Goal: Task Accomplishment & Management: Complete application form

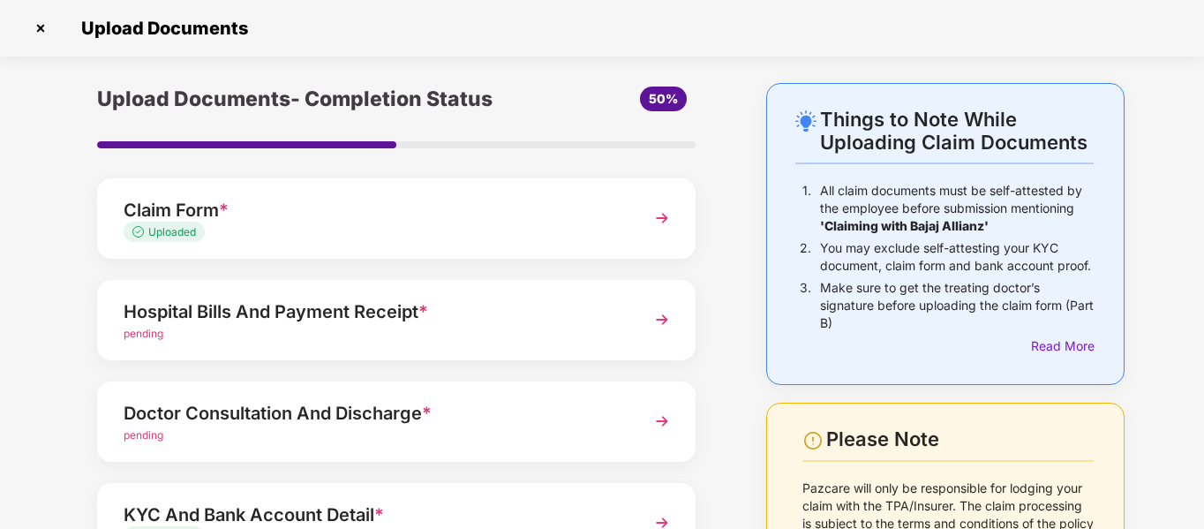
click at [35, 26] on img at bounding box center [40, 28] width 28 height 28
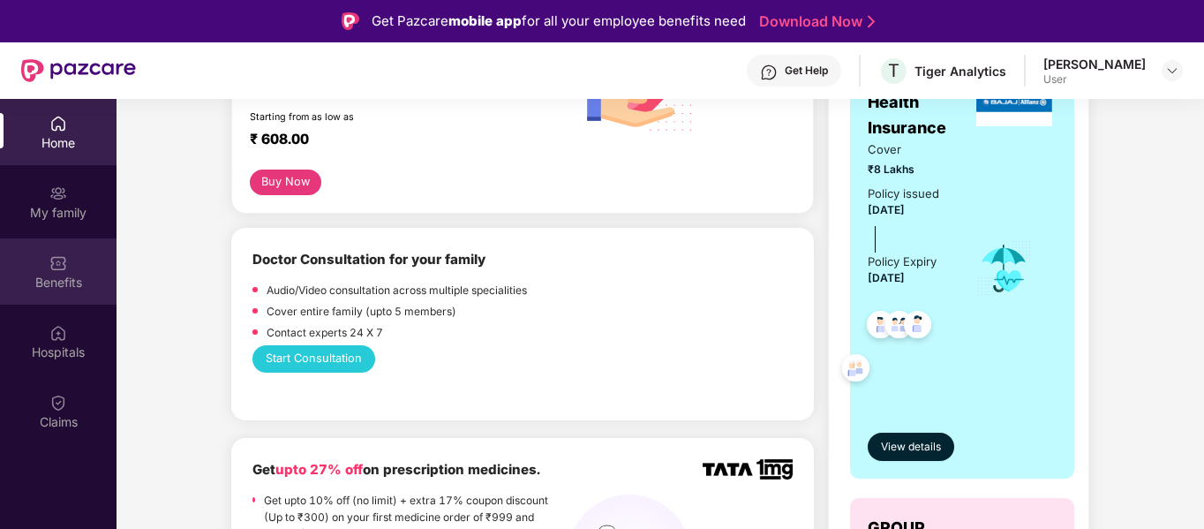
scroll to position [353, 0]
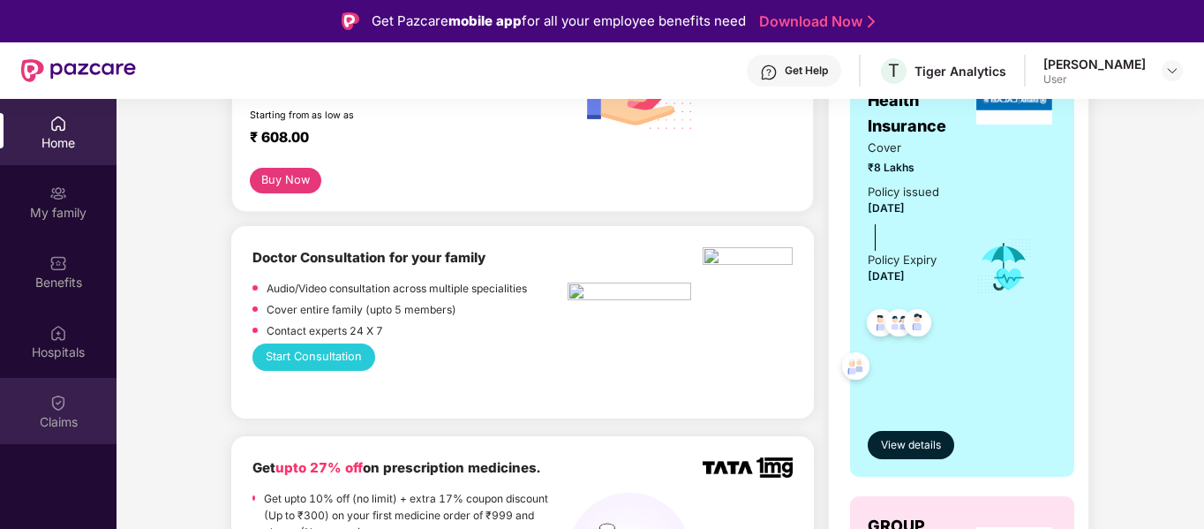
click at [68, 404] on div "Claims" at bounding box center [58, 411] width 116 height 66
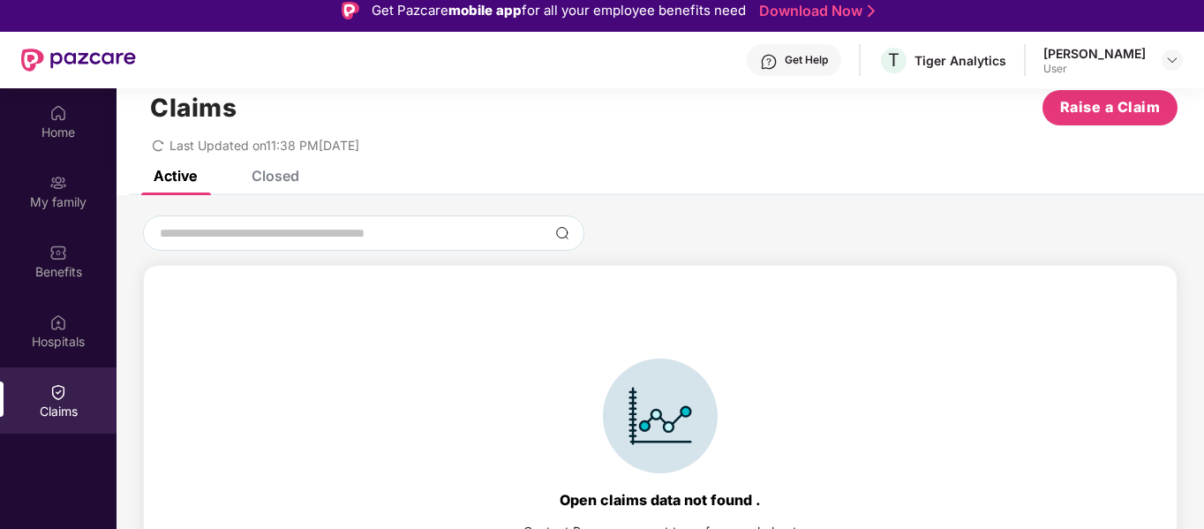
scroll to position [99, 0]
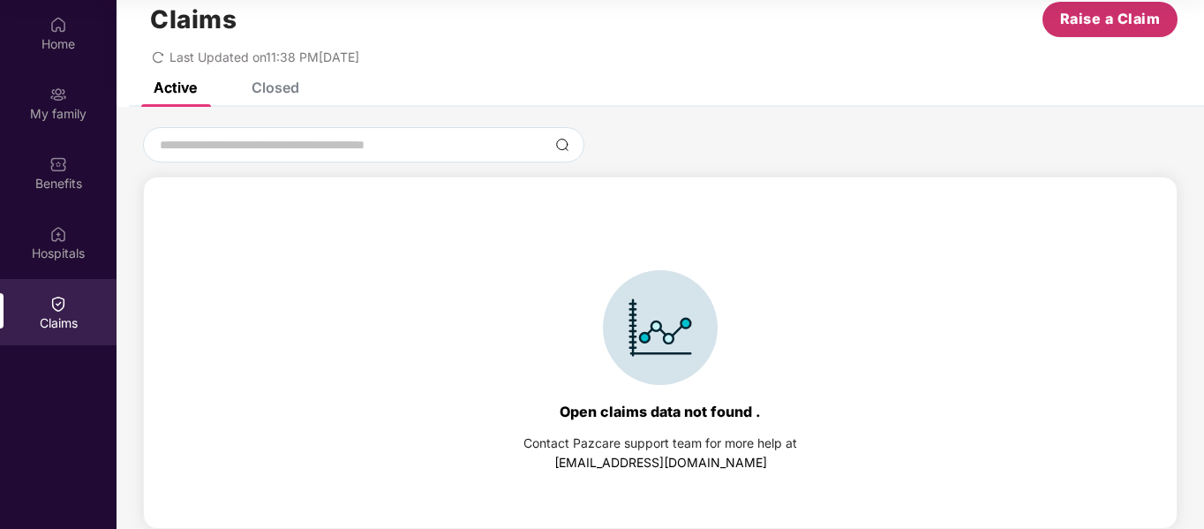
click at [1095, 17] on span "Raise a Claim" at bounding box center [1110, 19] width 101 height 22
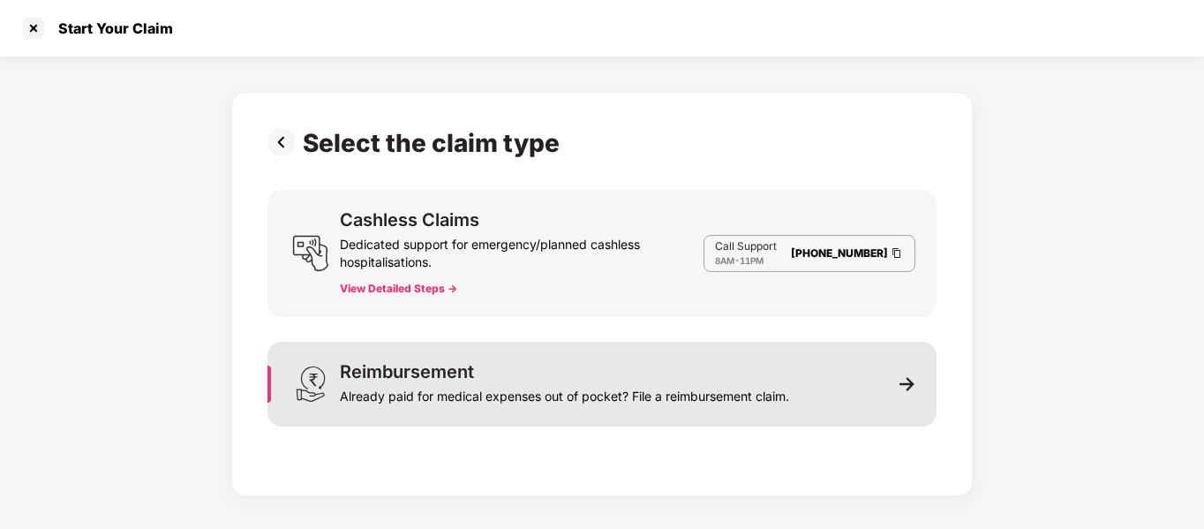
click at [908, 384] on img at bounding box center [907, 384] width 16 height 16
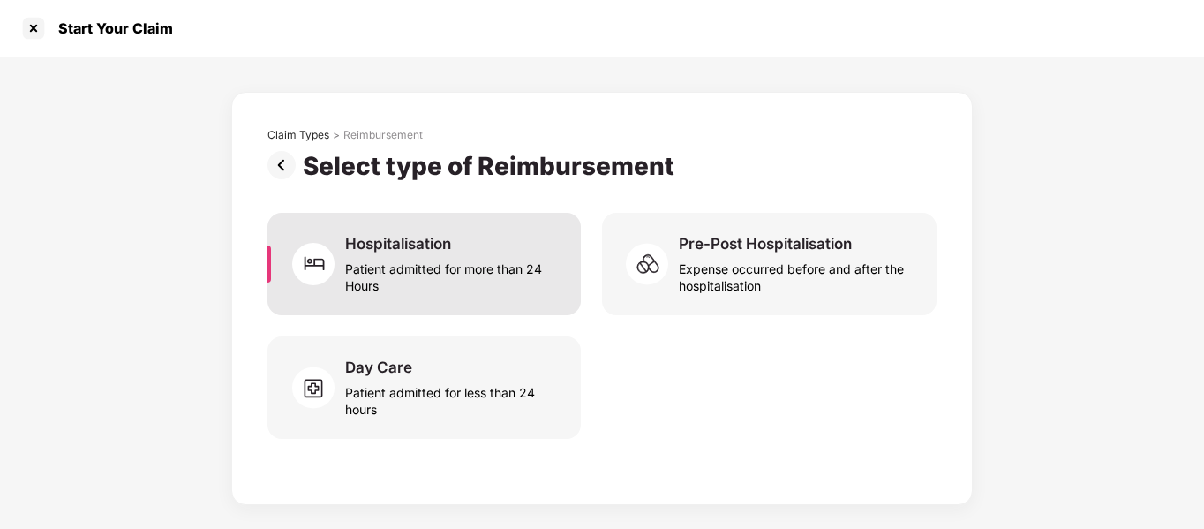
click at [424, 275] on div "Patient admitted for more than 24 Hours" at bounding box center [452, 273] width 214 height 41
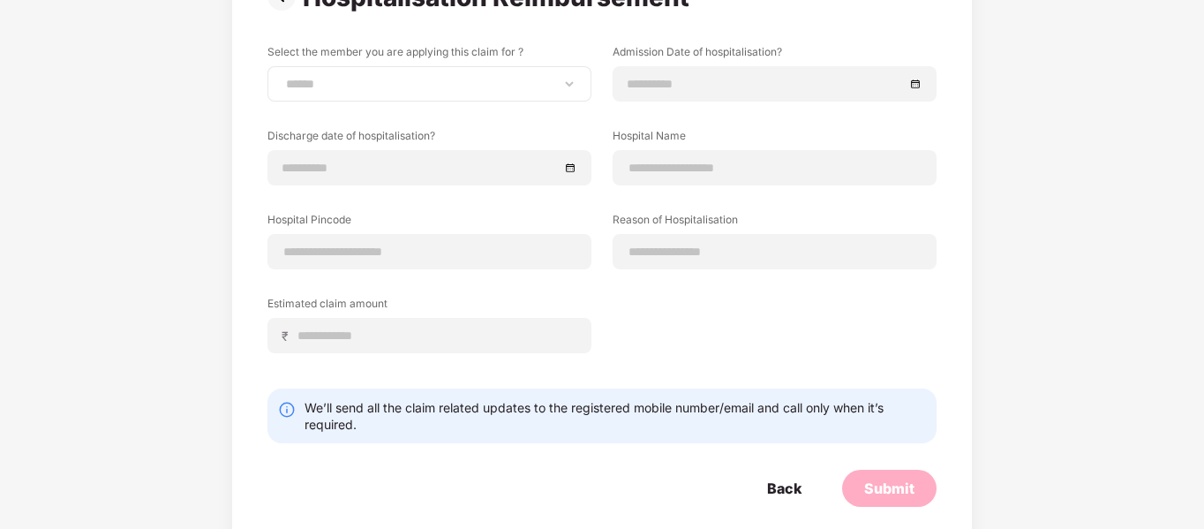
scroll to position [191, 0]
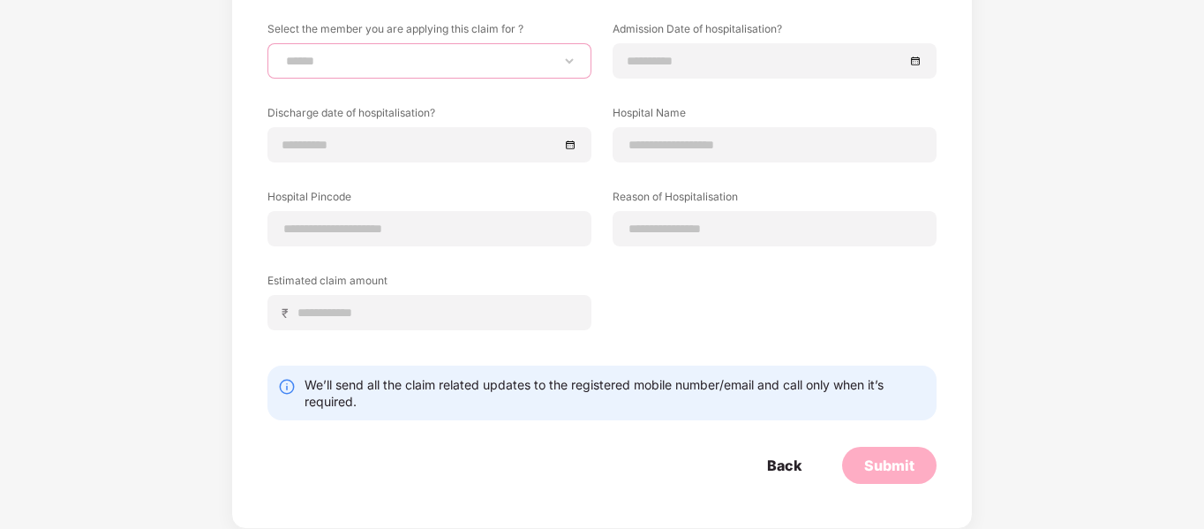
click at [346, 66] on select "**********" at bounding box center [429, 61] width 294 height 14
select select "**********"
click at [282, 54] on select "**********" at bounding box center [429, 61] width 294 height 14
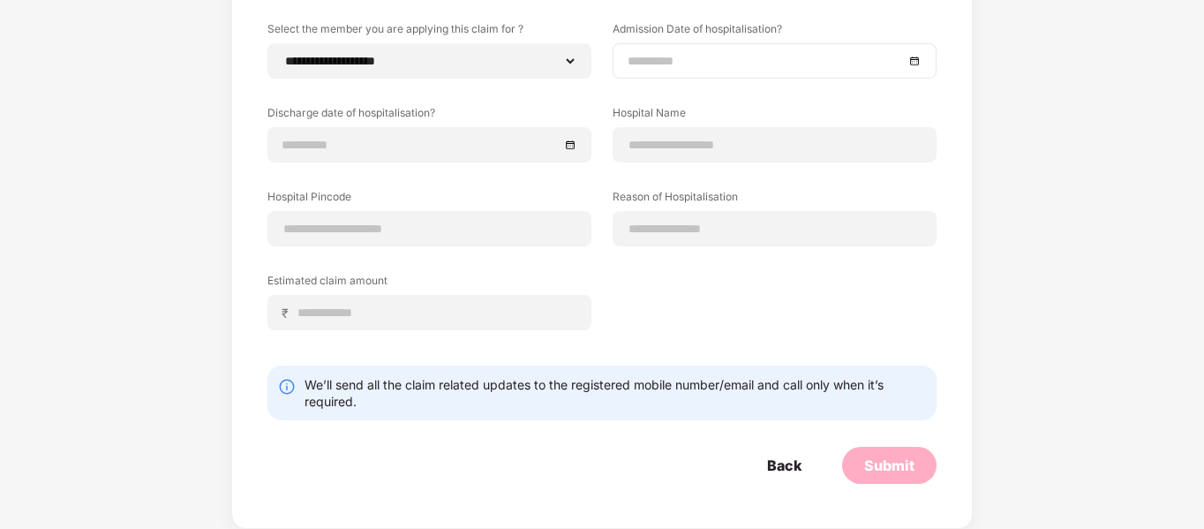
click at [678, 69] on input at bounding box center [765, 60] width 276 height 19
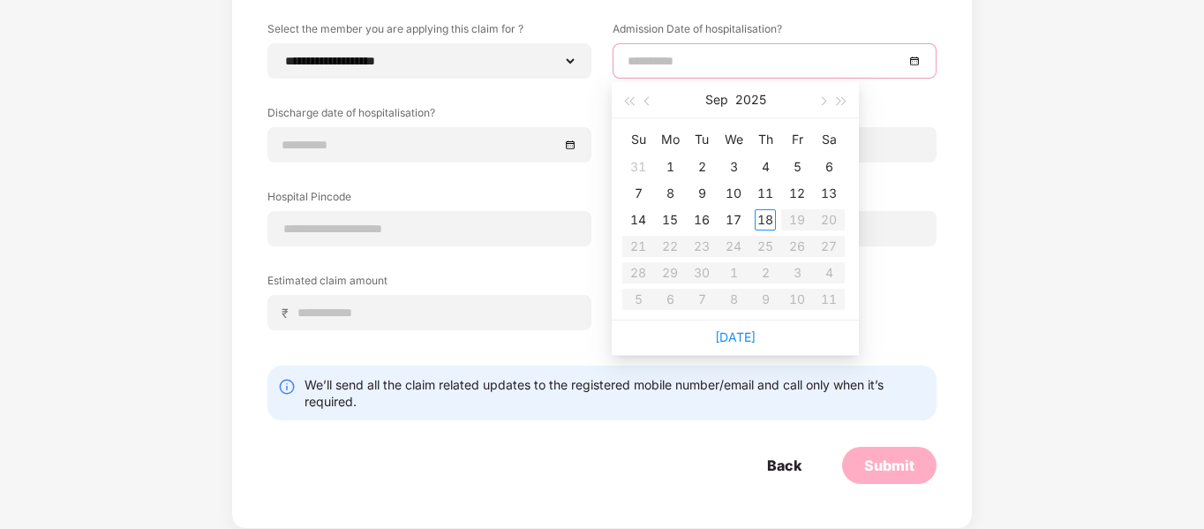
type input "**********"
click at [646, 103] on span "button" at bounding box center [648, 101] width 9 height 9
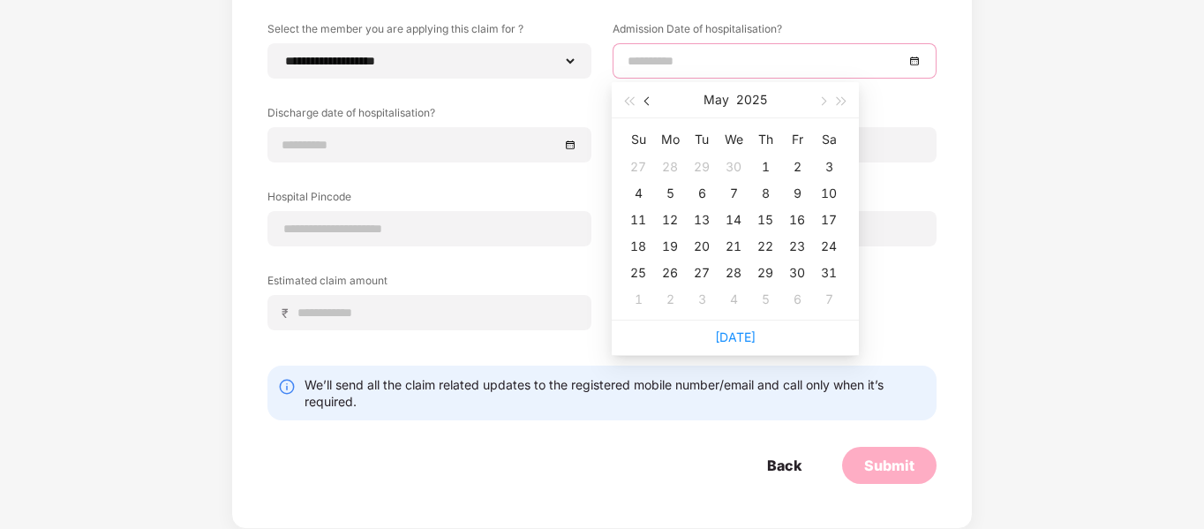
click at [646, 103] on span "button" at bounding box center [648, 101] width 9 height 9
type input "**********"
click at [734, 253] on div "23" at bounding box center [733, 246] width 21 height 21
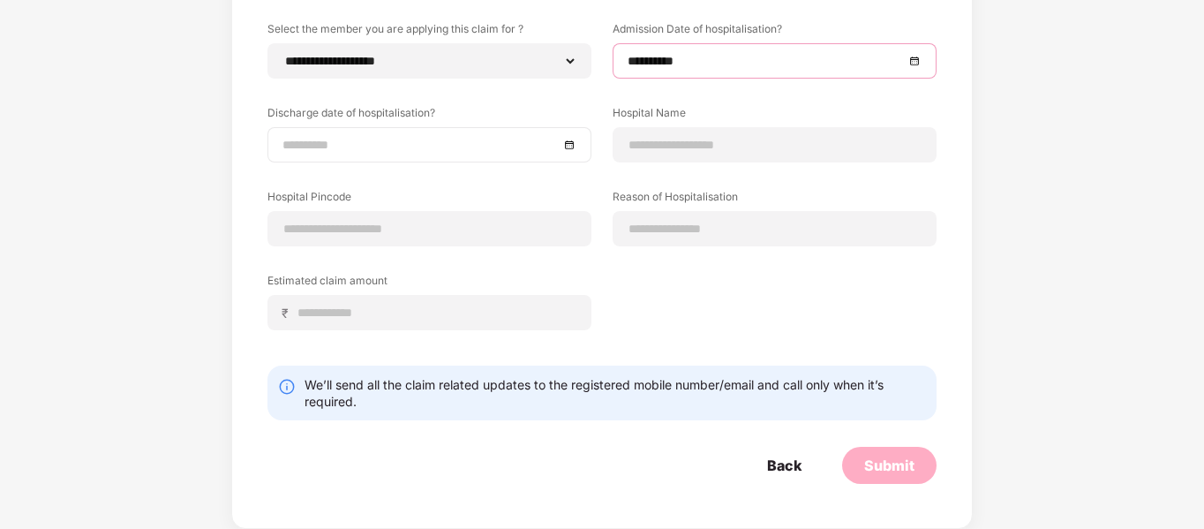
click at [570, 140] on div at bounding box center [429, 144] width 294 height 19
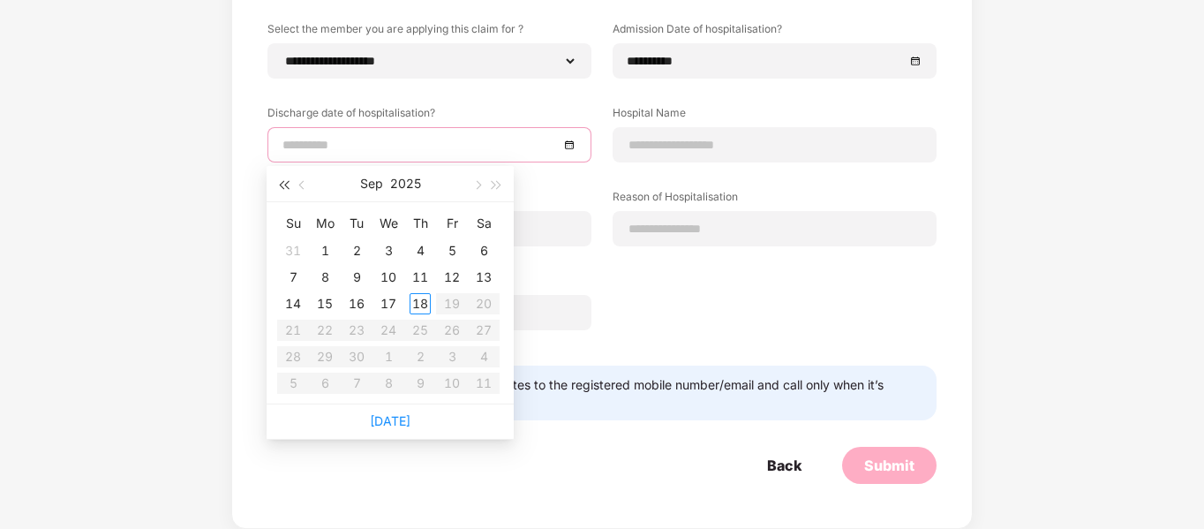
click at [288, 184] on span "button" at bounding box center [283, 185] width 9 height 9
click at [298, 187] on button "button" at bounding box center [302, 183] width 19 height 35
click at [492, 185] on span "button" at bounding box center [496, 185] width 9 height 9
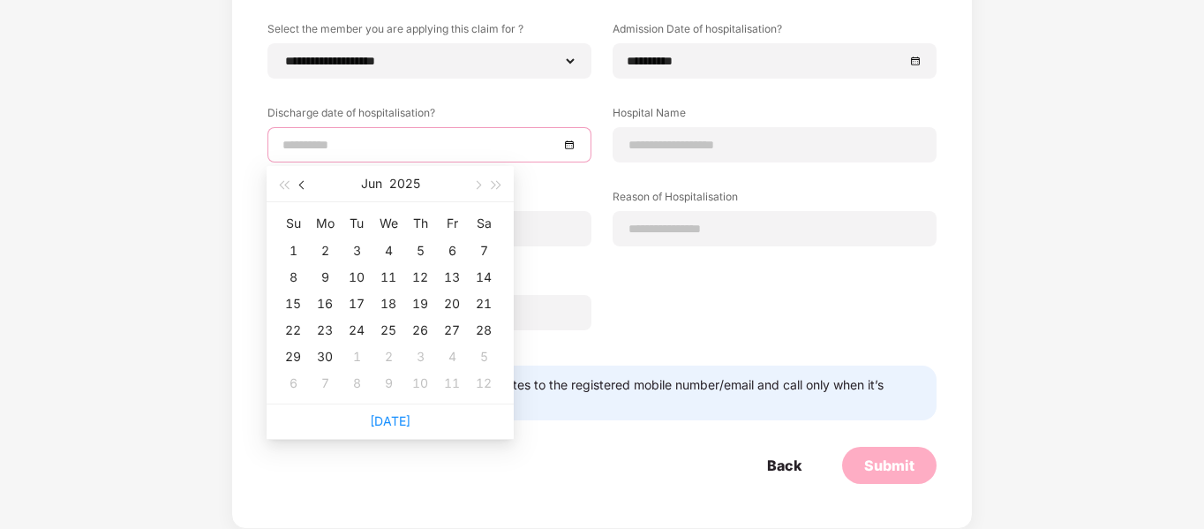
click at [297, 190] on button "button" at bounding box center [302, 183] width 19 height 35
click at [297, 189] on button "button" at bounding box center [302, 183] width 19 height 35
type input "**********"
click at [447, 332] on div "25" at bounding box center [451, 329] width 21 height 21
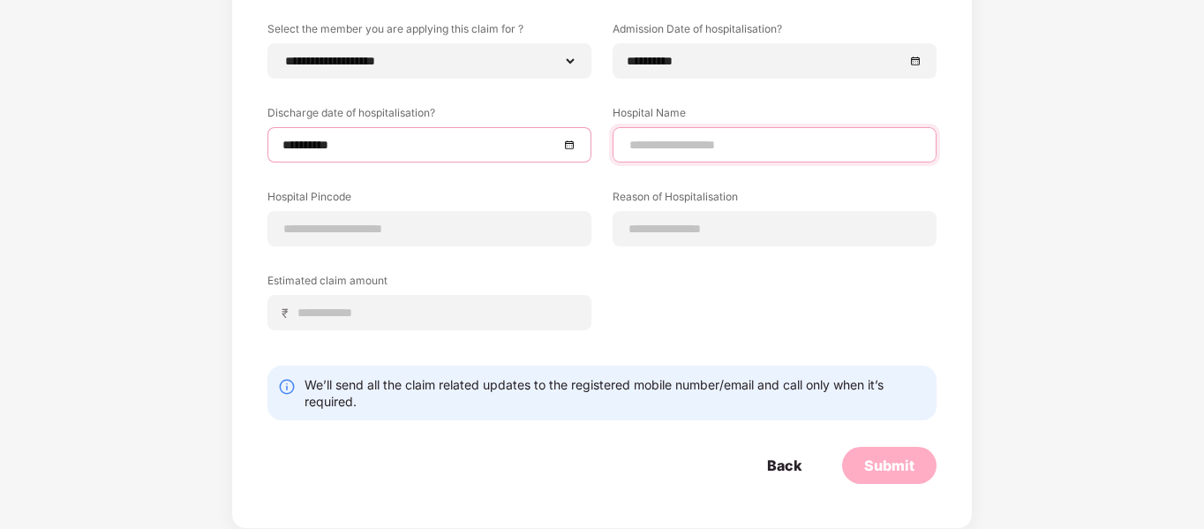
click at [758, 145] on input at bounding box center [774, 145] width 294 height 19
type input "**********"
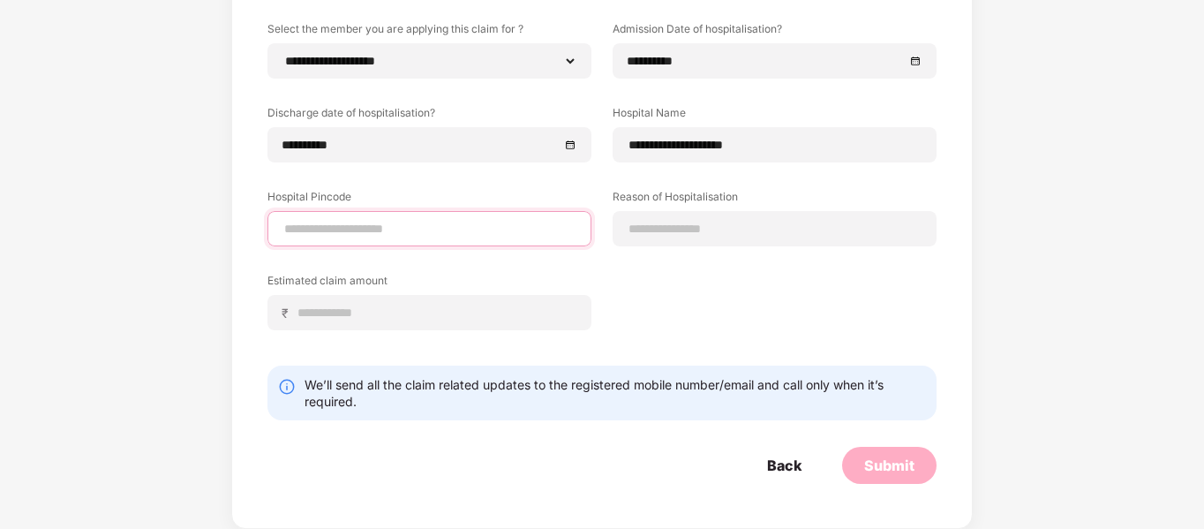
click at [479, 235] on input at bounding box center [429, 229] width 294 height 19
type input "******"
select select "**********"
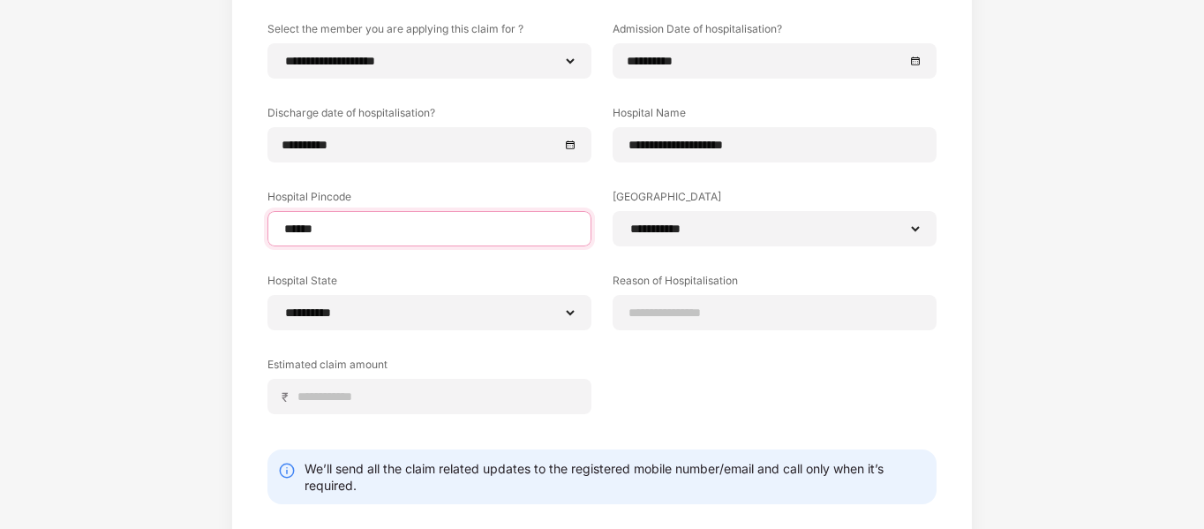
scroll to position [275, 0]
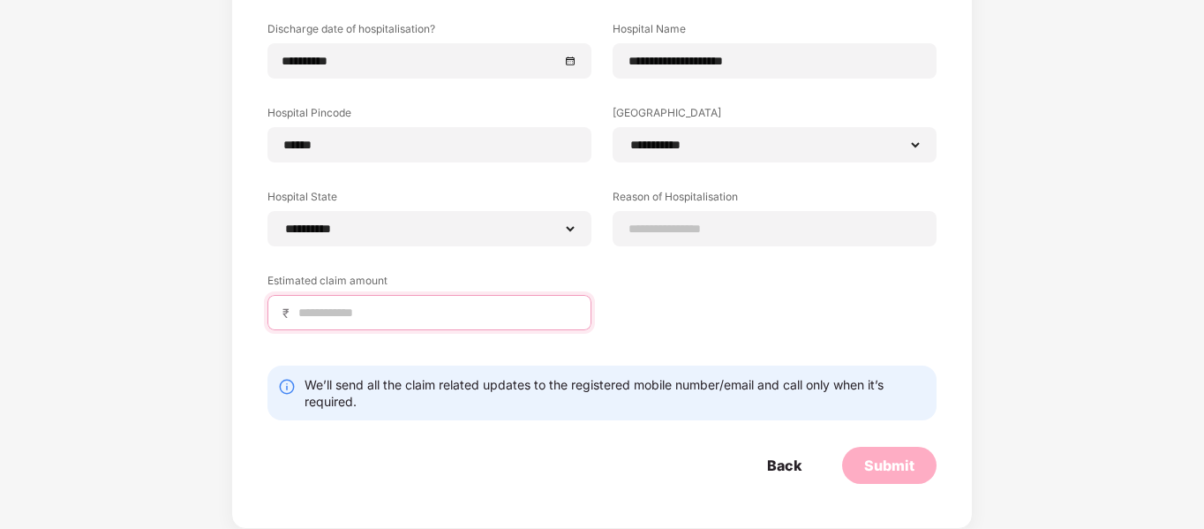
click at [375, 318] on input at bounding box center [437, 313] width 280 height 19
type input "*****"
click at [415, 369] on div "We’ll send all the claim related updates to the registered mobile number/email …" at bounding box center [601, 392] width 669 height 55
click at [336, 312] on input "*****" at bounding box center [437, 313] width 280 height 19
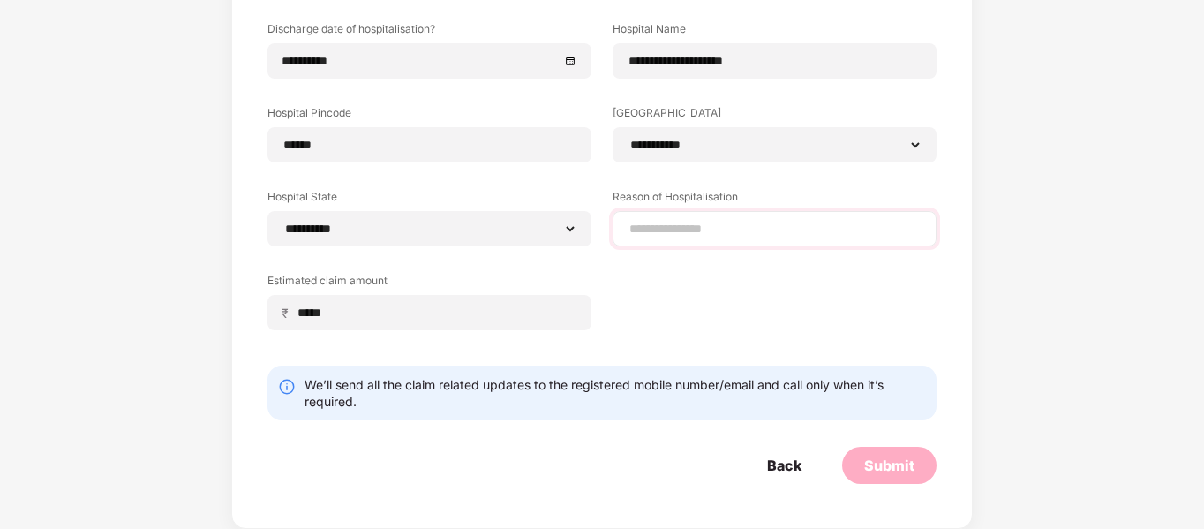
click at [721, 217] on div at bounding box center [774, 228] width 324 height 35
click at [707, 227] on input at bounding box center [774, 229] width 294 height 19
type input "**********"
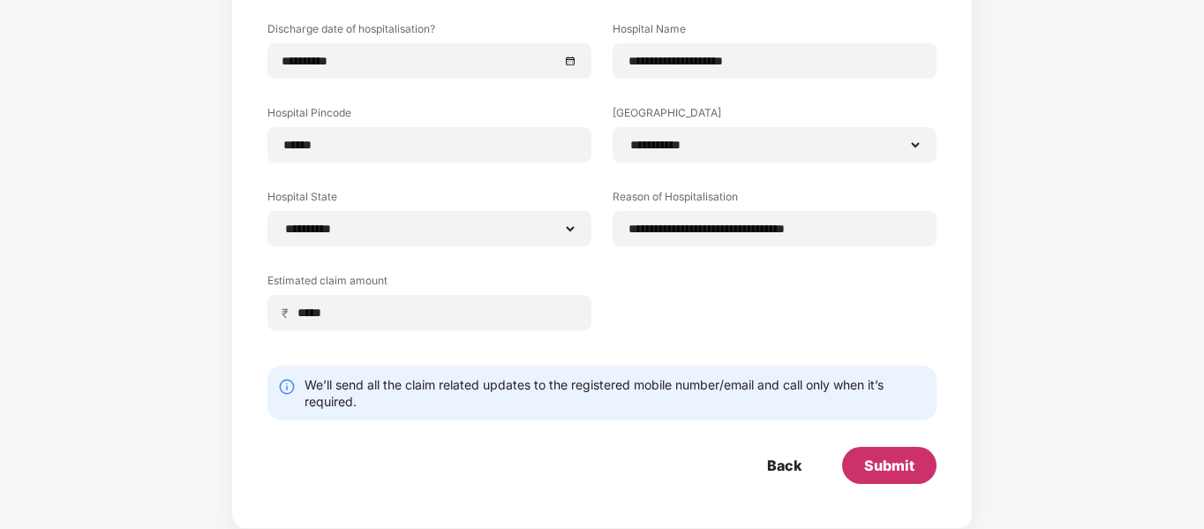
click at [889, 462] on div "Submit" at bounding box center [889, 464] width 50 height 19
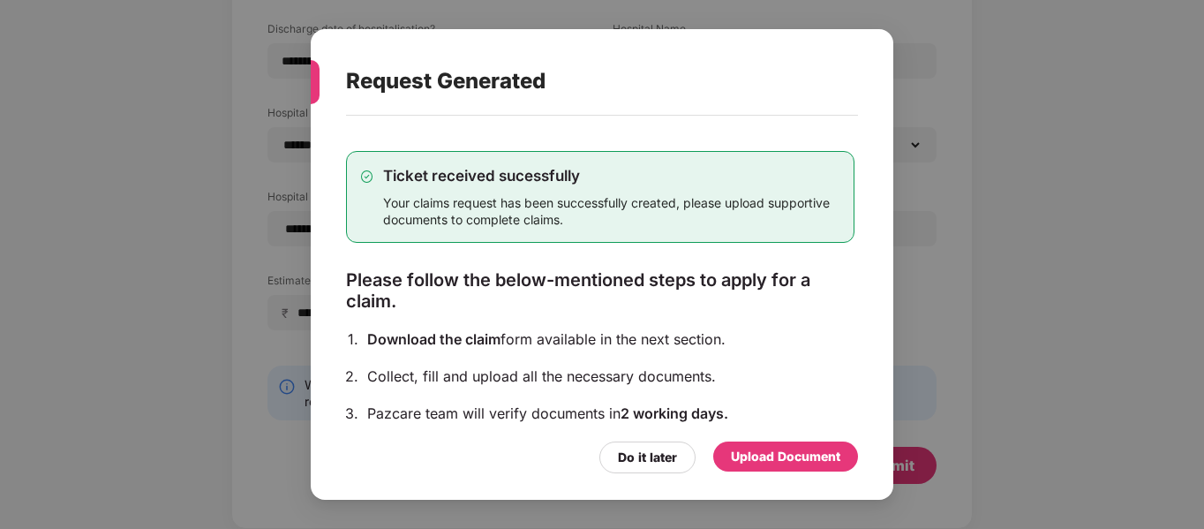
click at [788, 459] on div "Upload Document" at bounding box center [785, 456] width 109 height 19
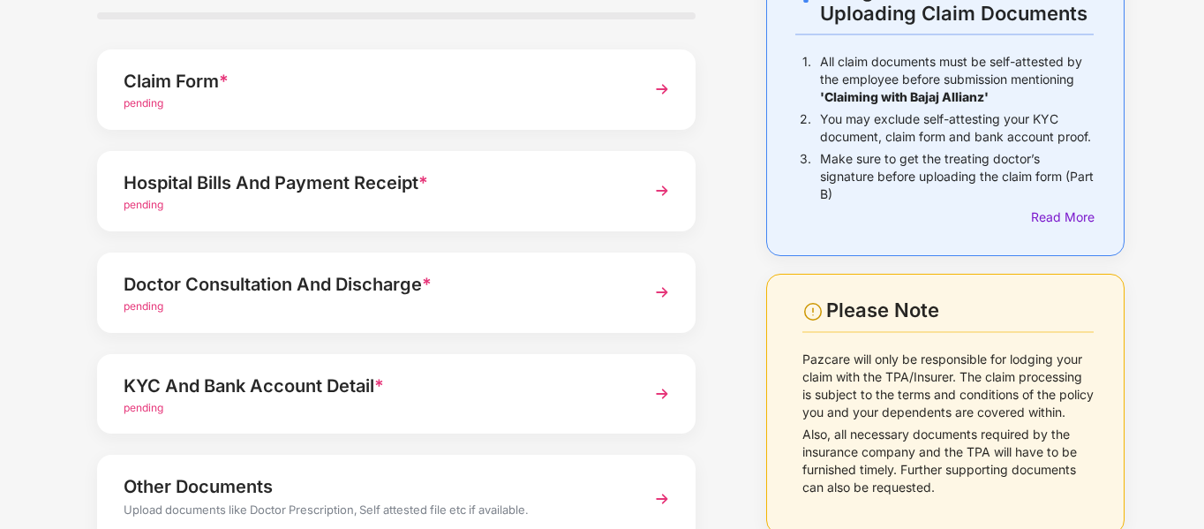
scroll to position [88, 0]
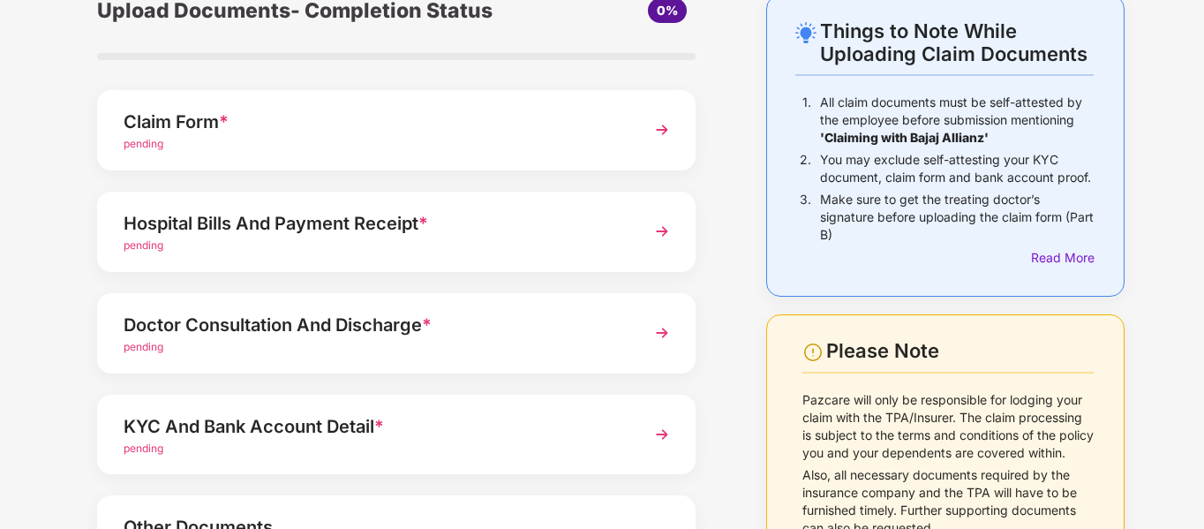
click at [657, 130] on img at bounding box center [662, 130] width 32 height 32
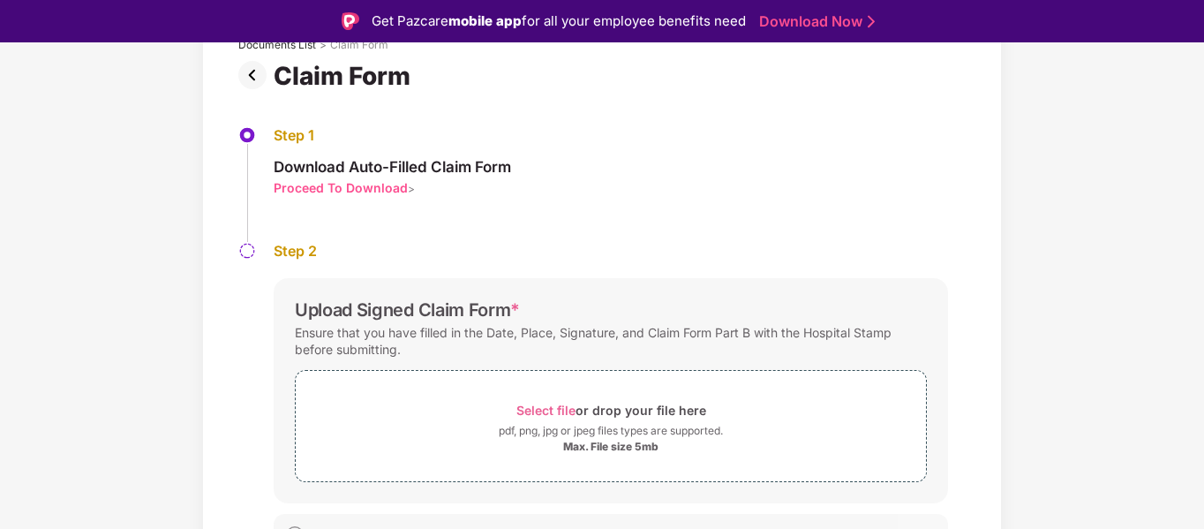
scroll to position [154, 0]
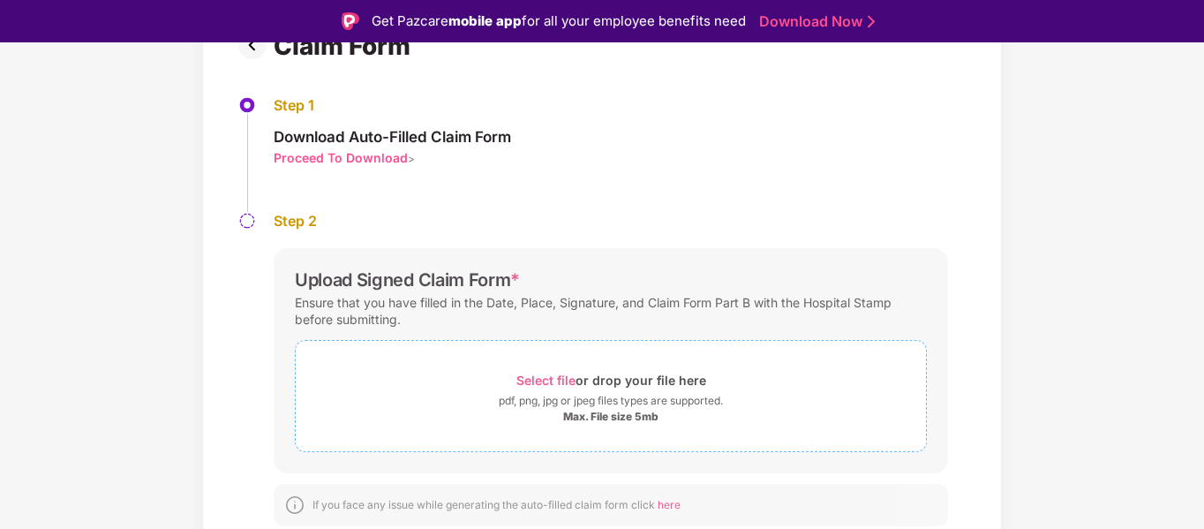
click at [544, 379] on span "Select file" at bounding box center [545, 379] width 59 height 15
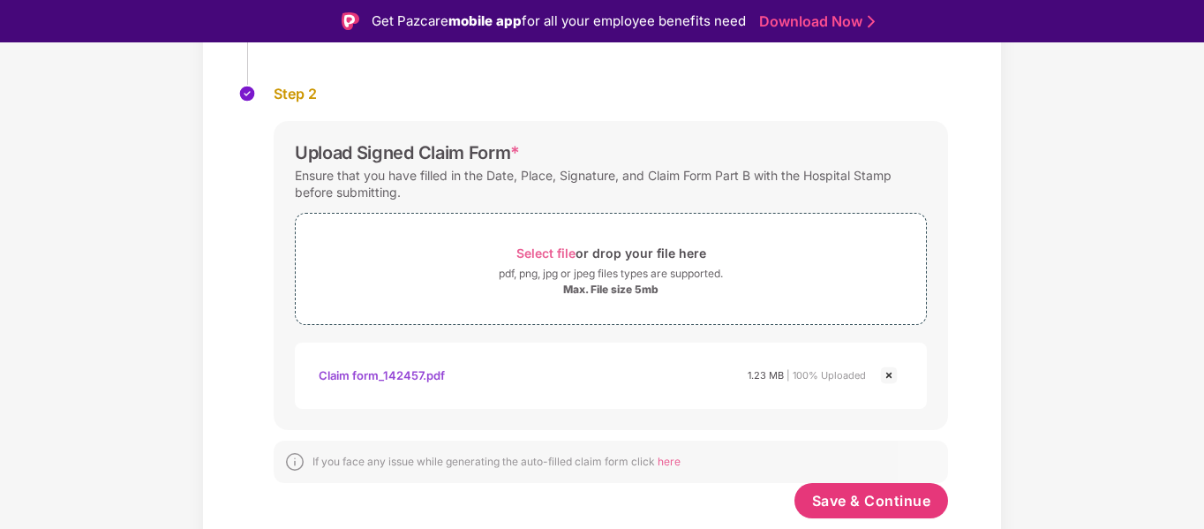
scroll to position [282, 0]
click at [843, 509] on button "Save & Continue" at bounding box center [871, 499] width 154 height 35
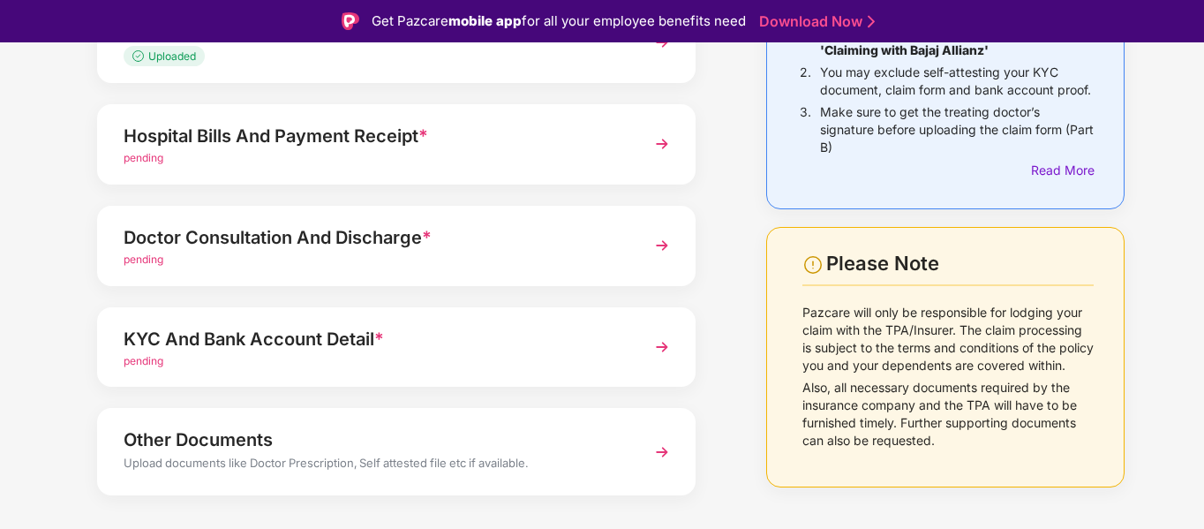
scroll to position [251, 0]
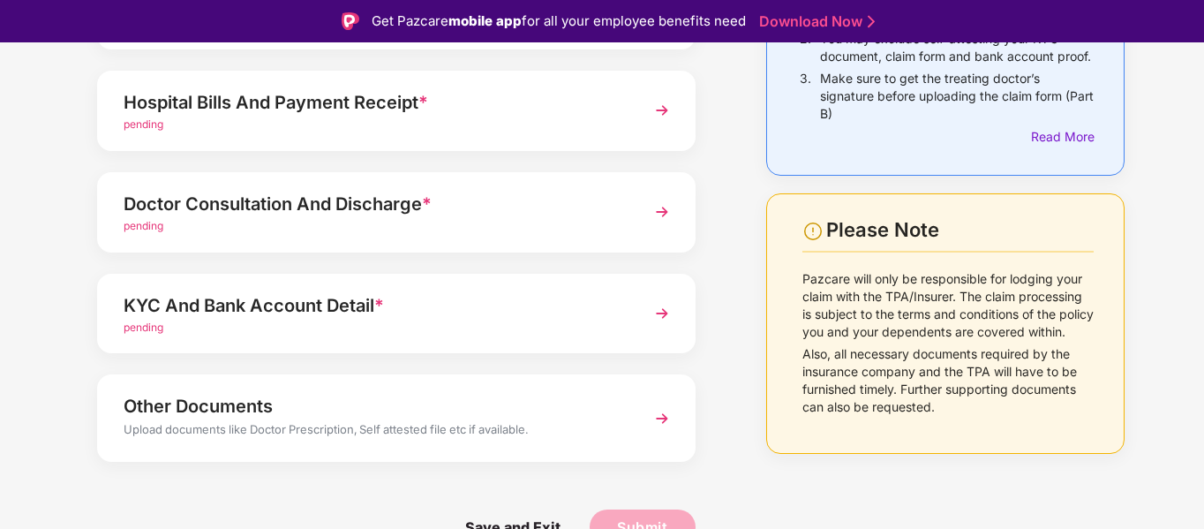
click at [657, 319] on img at bounding box center [662, 313] width 32 height 32
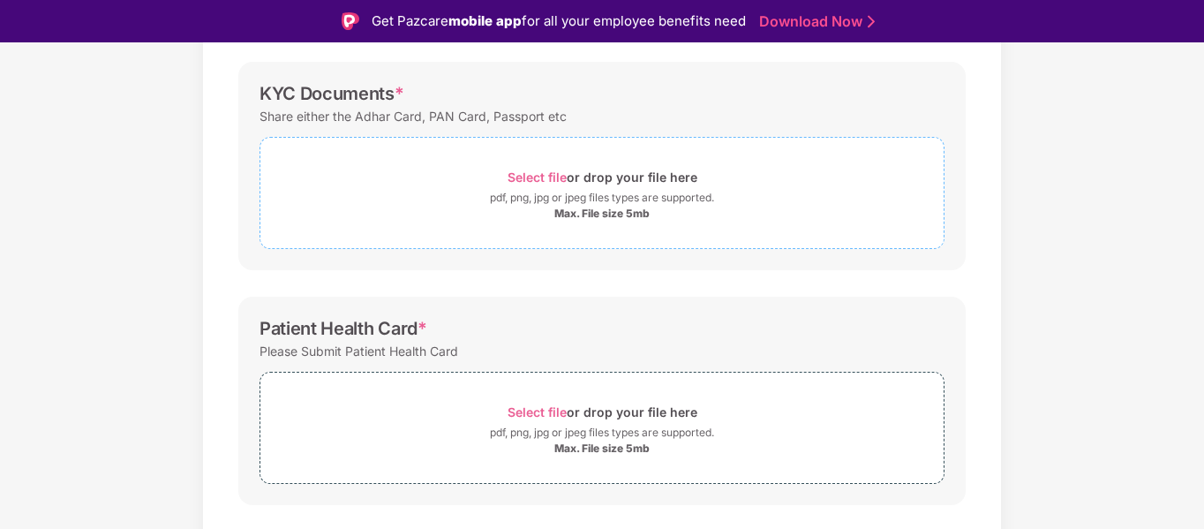
click at [535, 176] on span "Select file" at bounding box center [536, 176] width 59 height 15
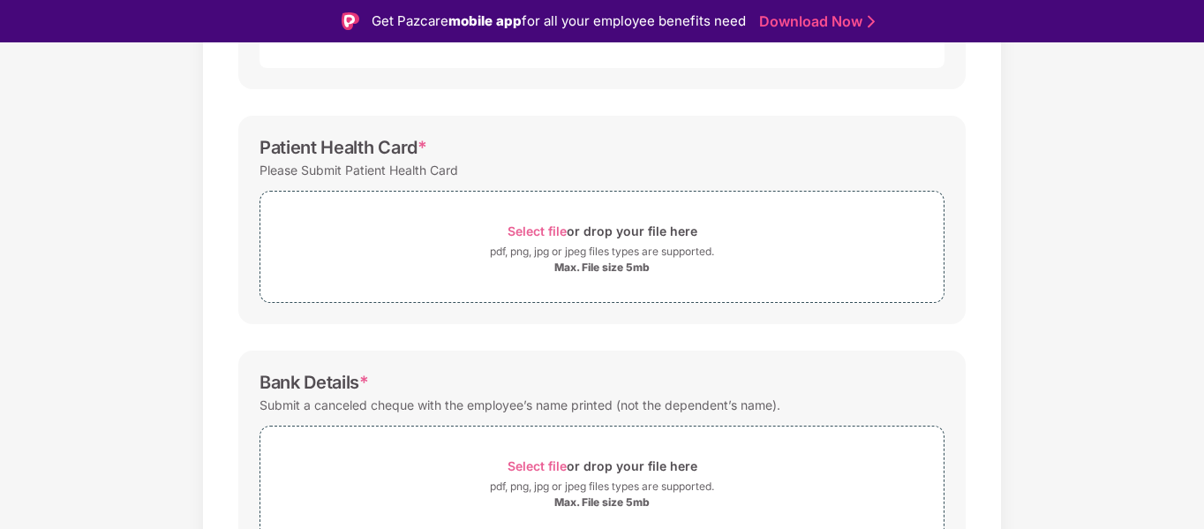
scroll to position [604, 0]
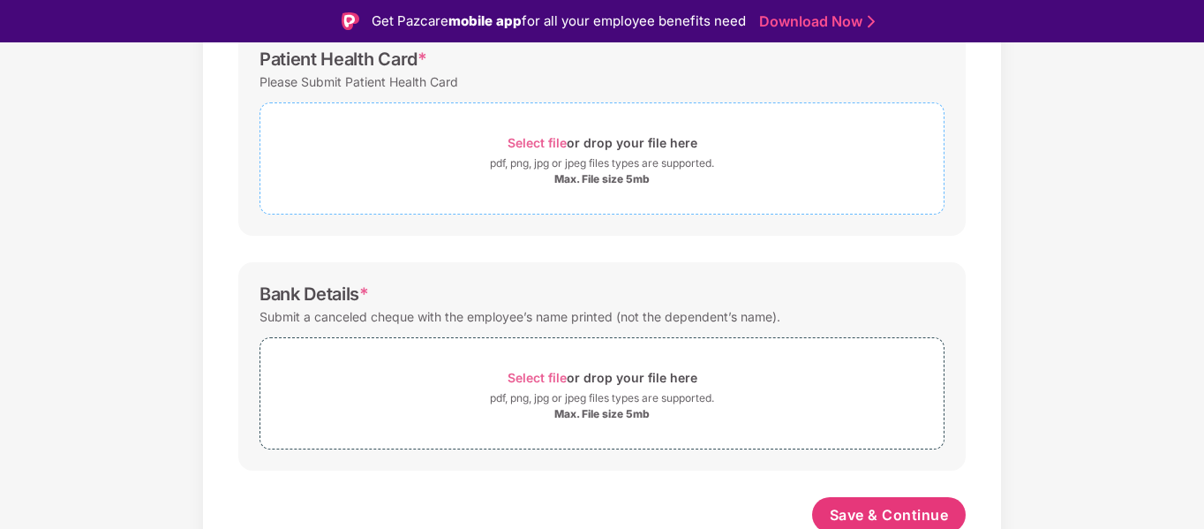
click at [543, 143] on span "Select file" at bounding box center [536, 142] width 59 height 15
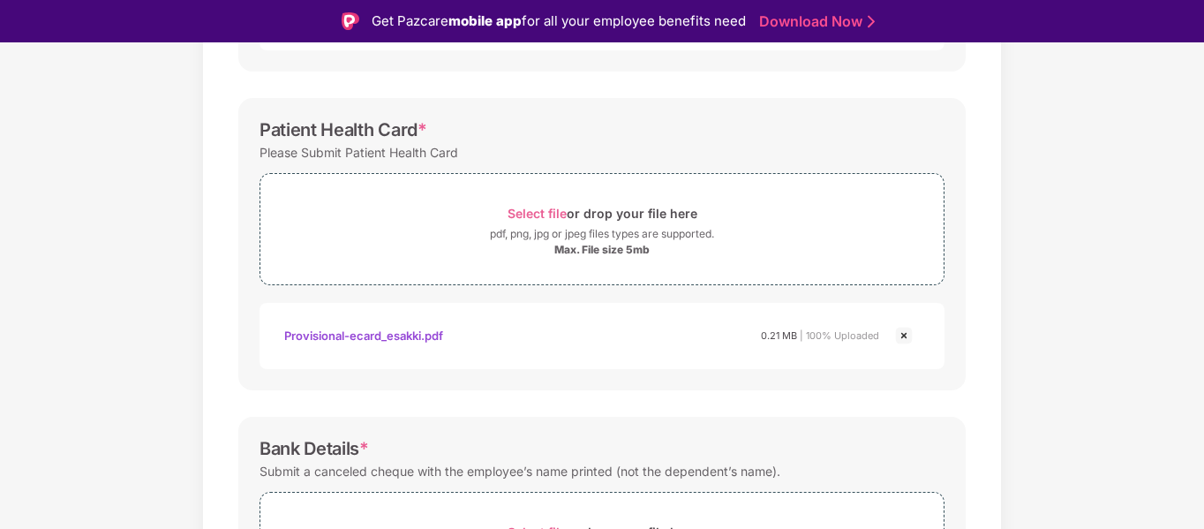
scroll to position [518, 0]
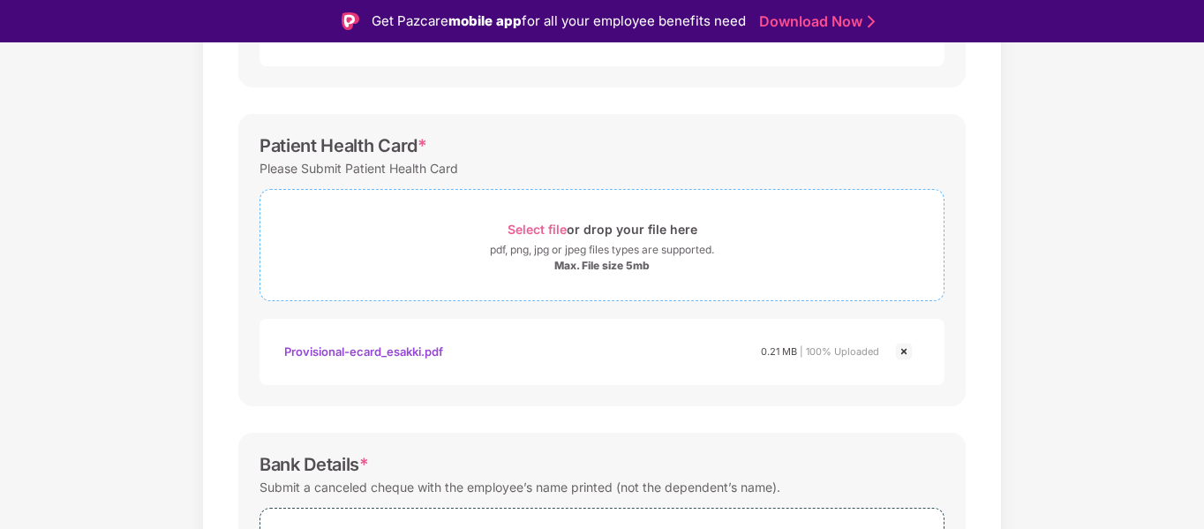
click at [550, 229] on span "Select file" at bounding box center [536, 228] width 59 height 15
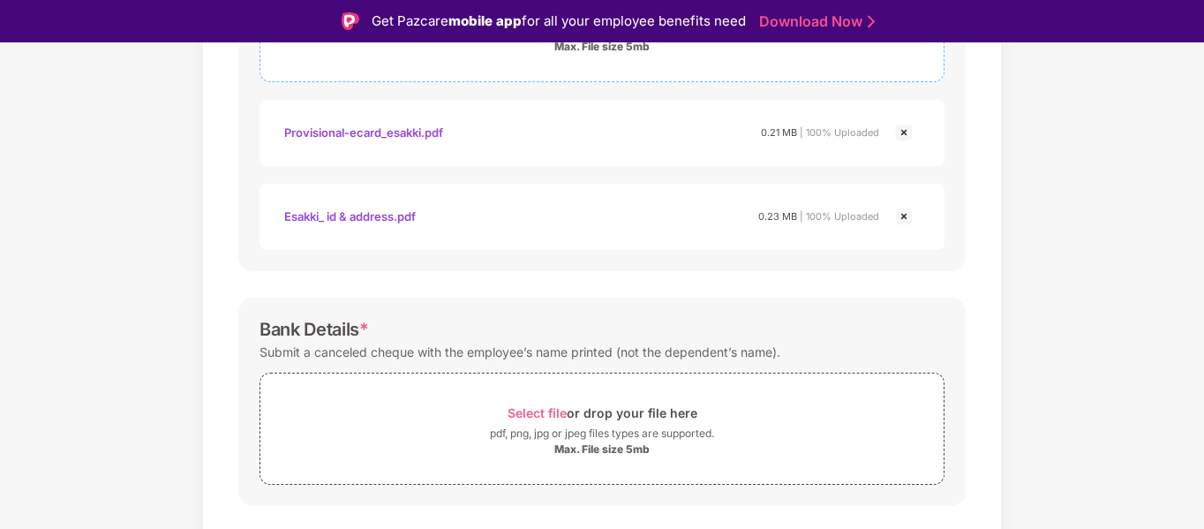
scroll to position [778, 0]
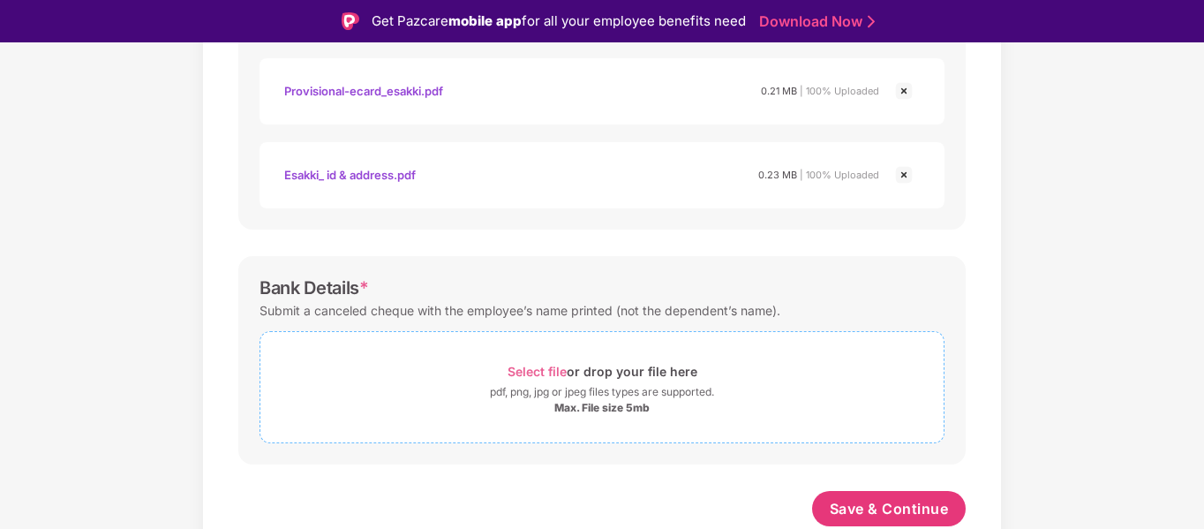
click at [552, 372] on span "Select file" at bounding box center [536, 371] width 59 height 15
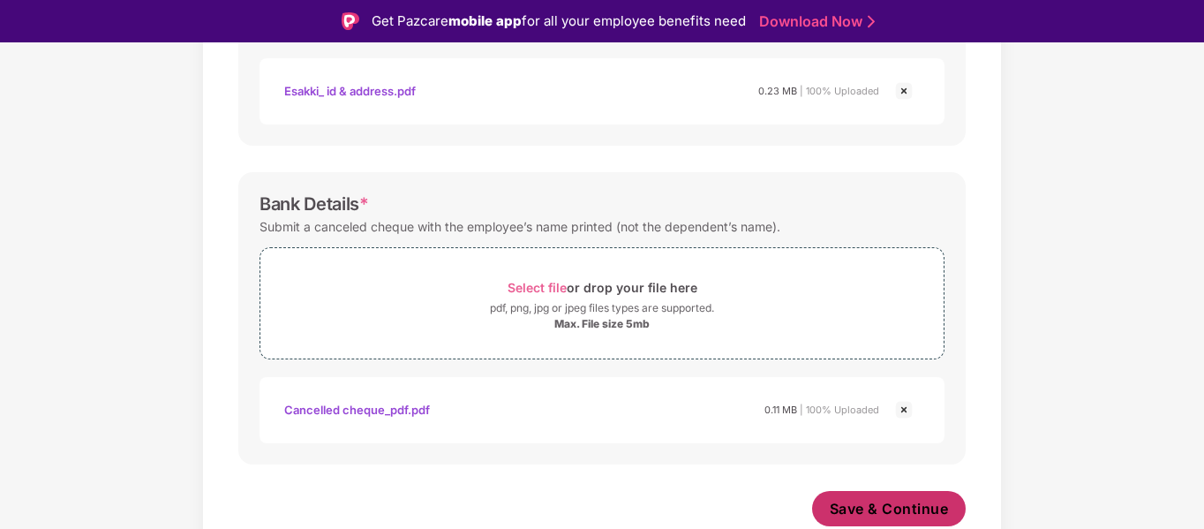
scroll to position [862, 0]
click at [843, 502] on span "Save & Continue" at bounding box center [889, 508] width 119 height 19
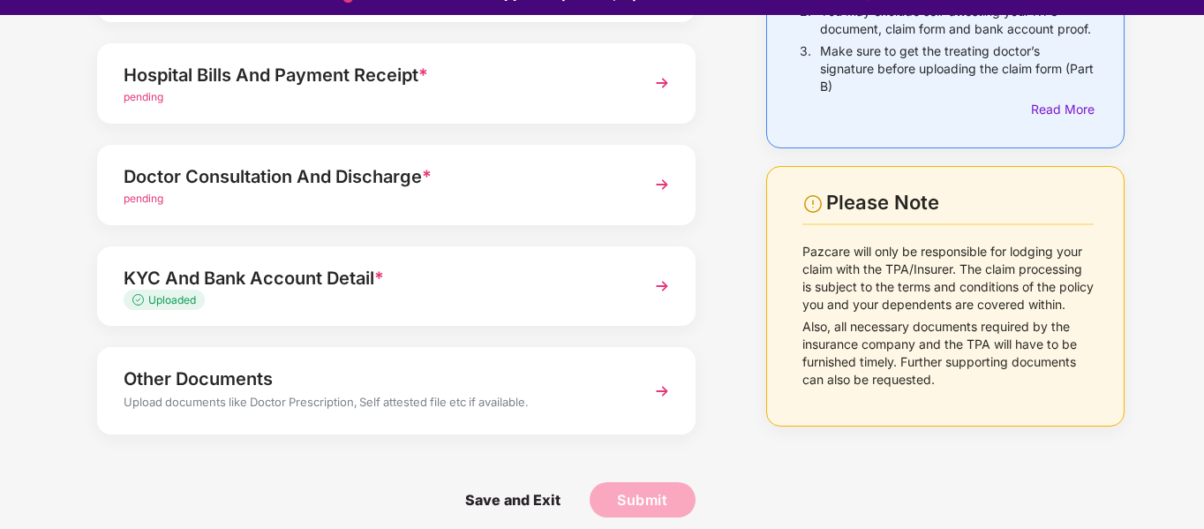
scroll to position [42, 0]
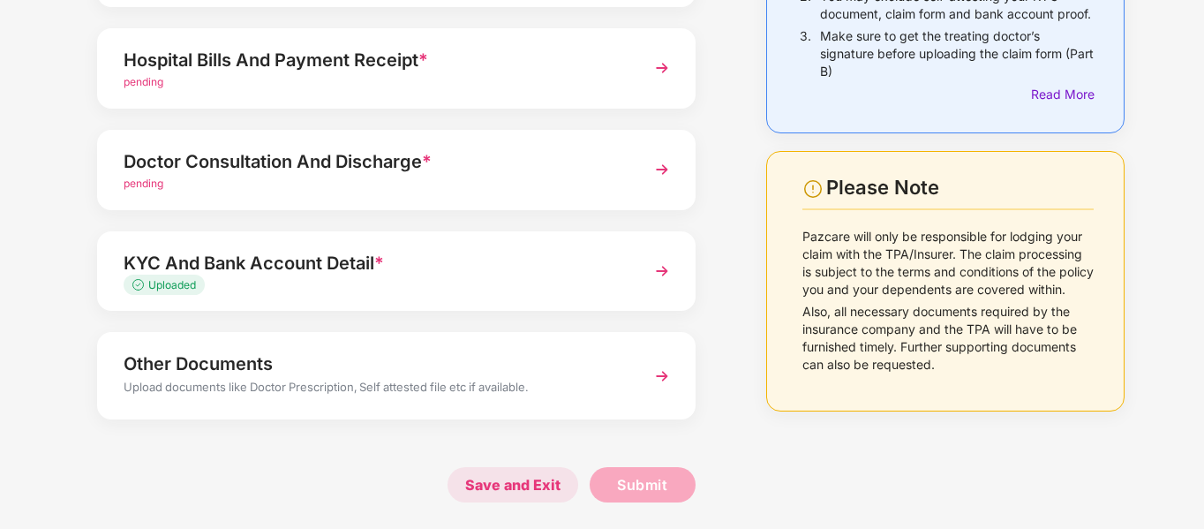
click at [519, 478] on span "Save and Exit" at bounding box center [512, 484] width 131 height 35
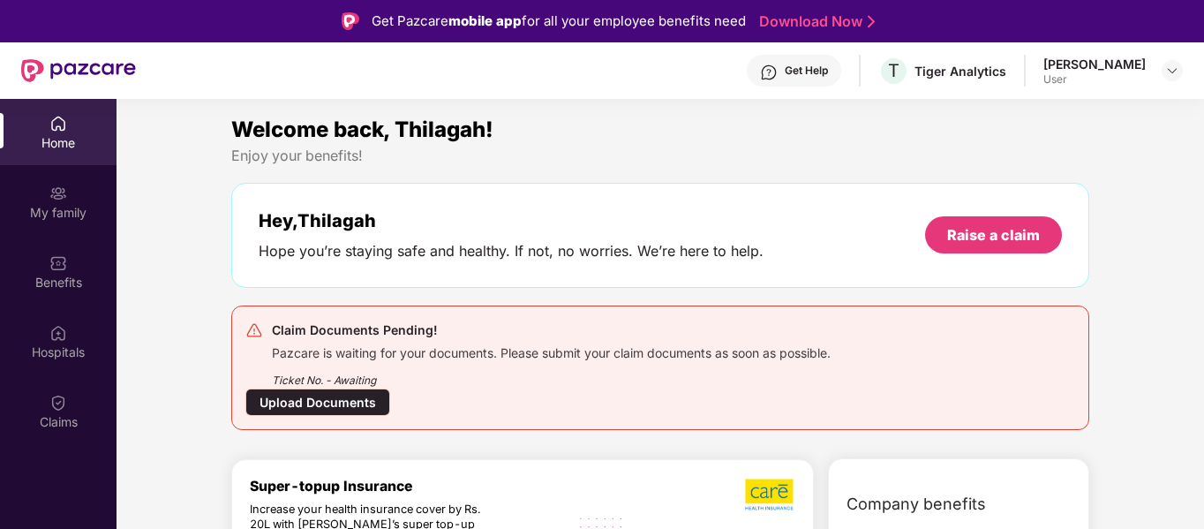
click at [317, 402] on div "Upload Documents" at bounding box center [317, 401] width 145 height 27
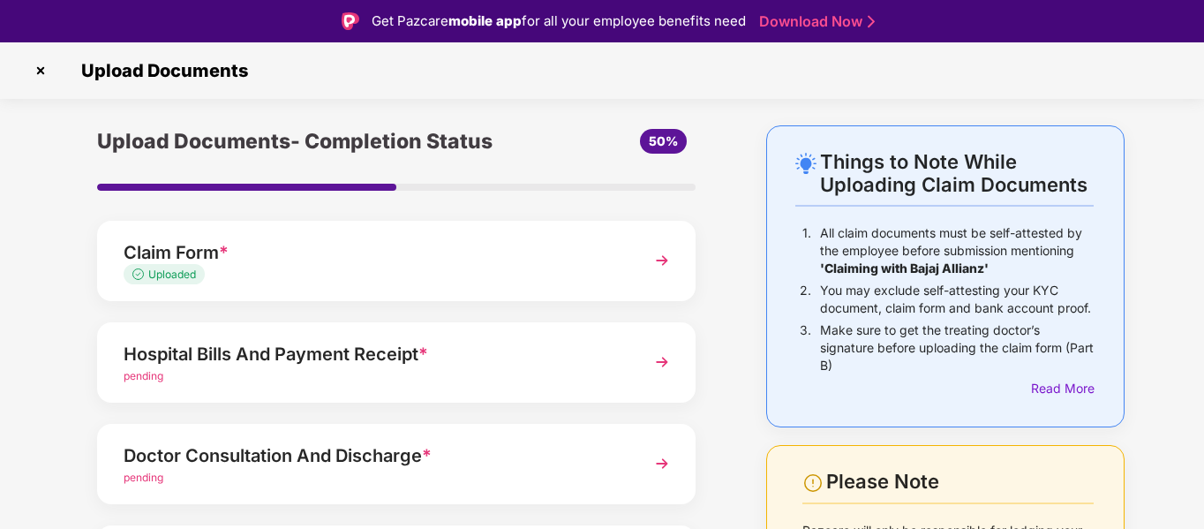
click at [39, 76] on img at bounding box center [40, 70] width 28 height 28
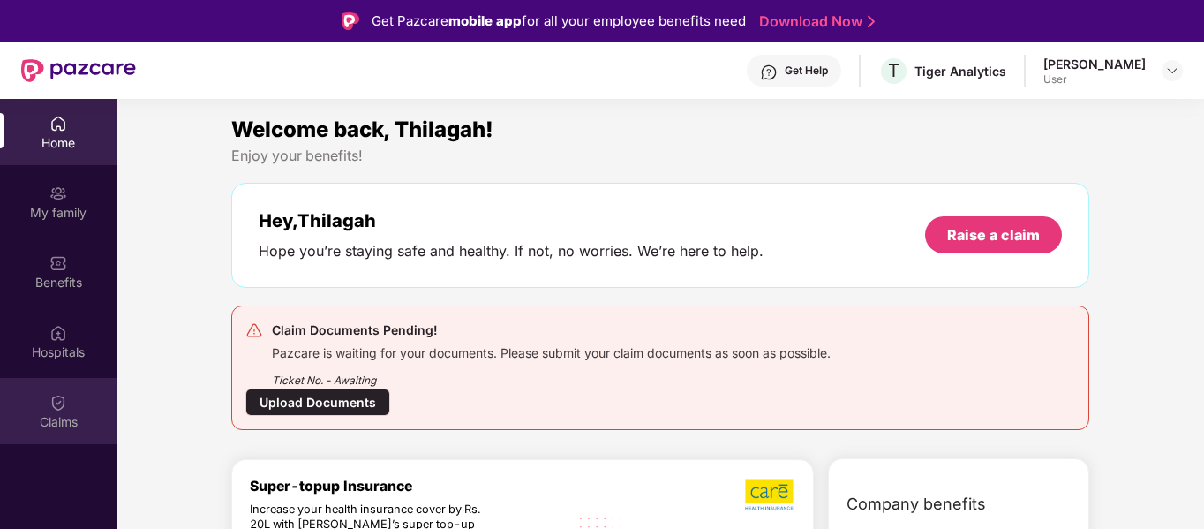
click at [56, 410] on img at bounding box center [58, 403] width 18 height 18
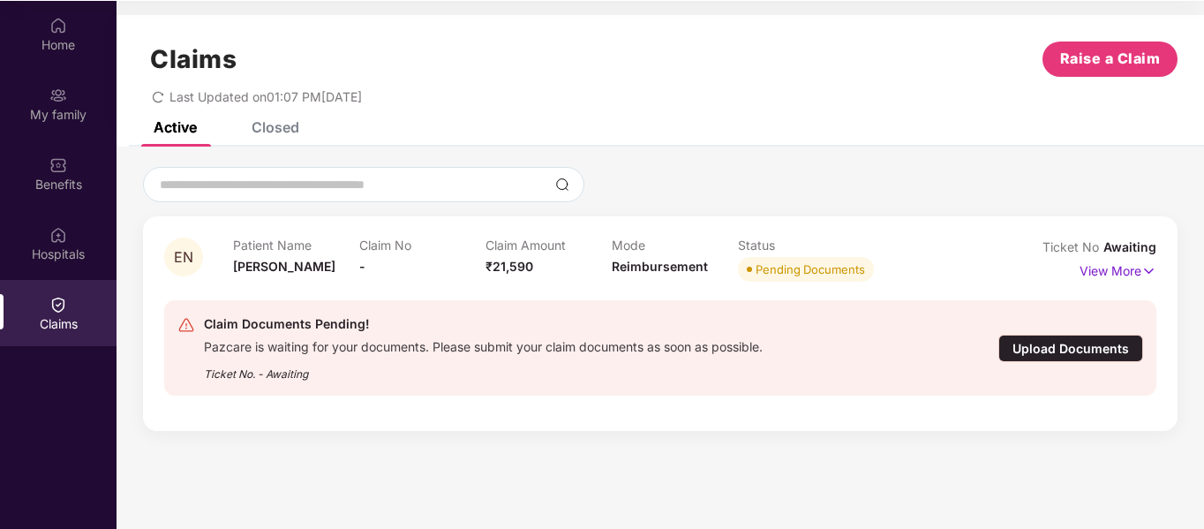
scroll to position [99, 0]
